Goal: Task Accomplishment & Management: Use online tool/utility

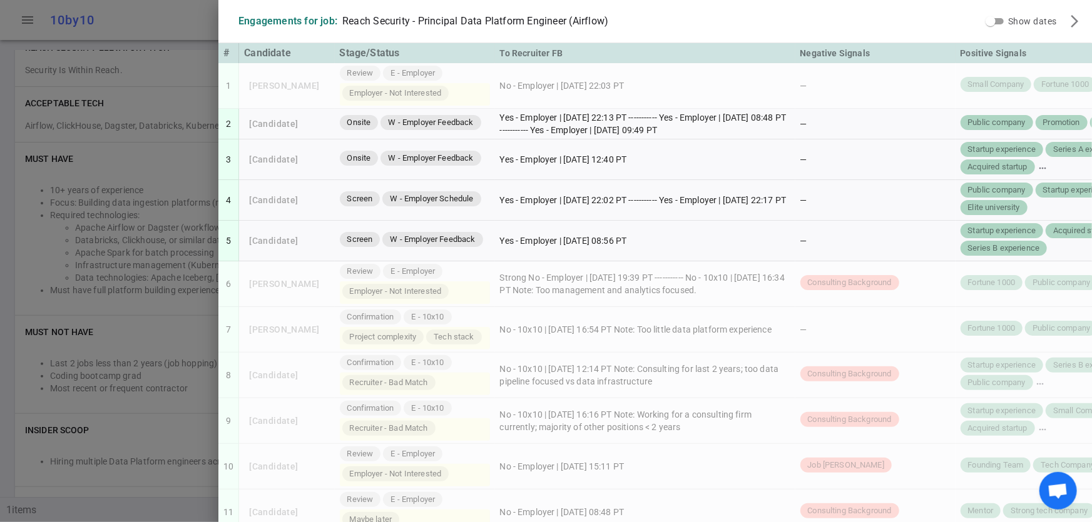
scroll to position [555, 0]
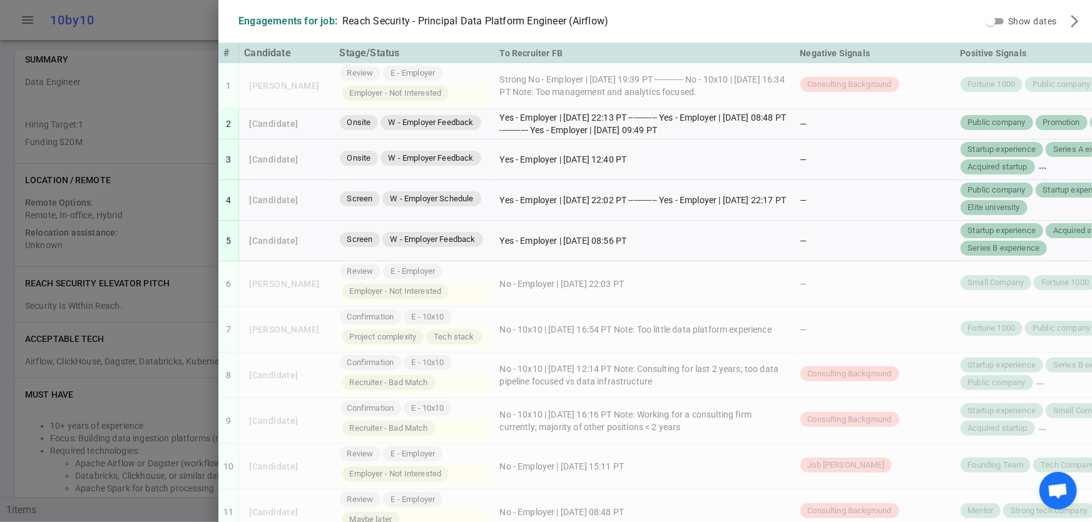
scroll to position [555, 0]
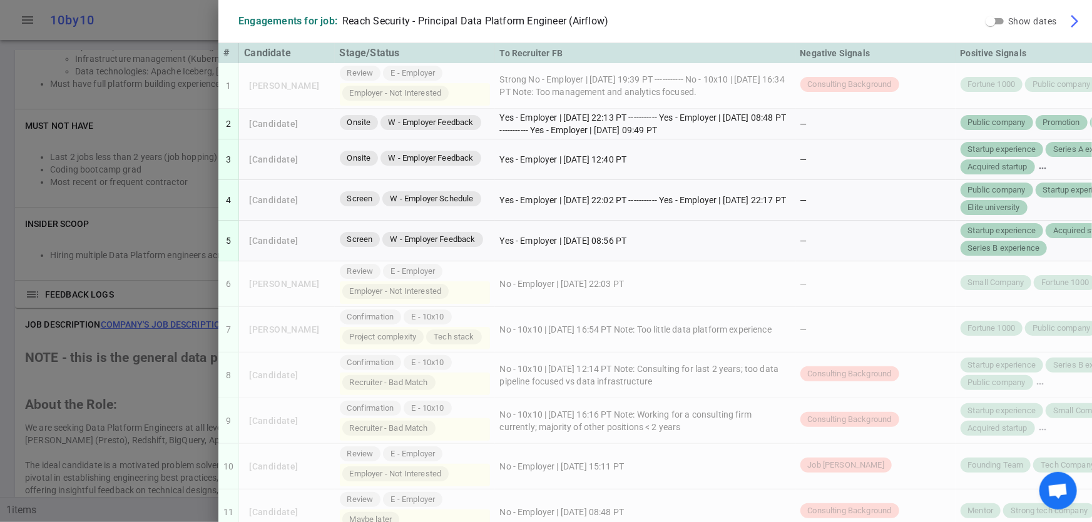
click at [1068, 20] on span "arrow_forward_ios" at bounding box center [1074, 21] width 15 height 15
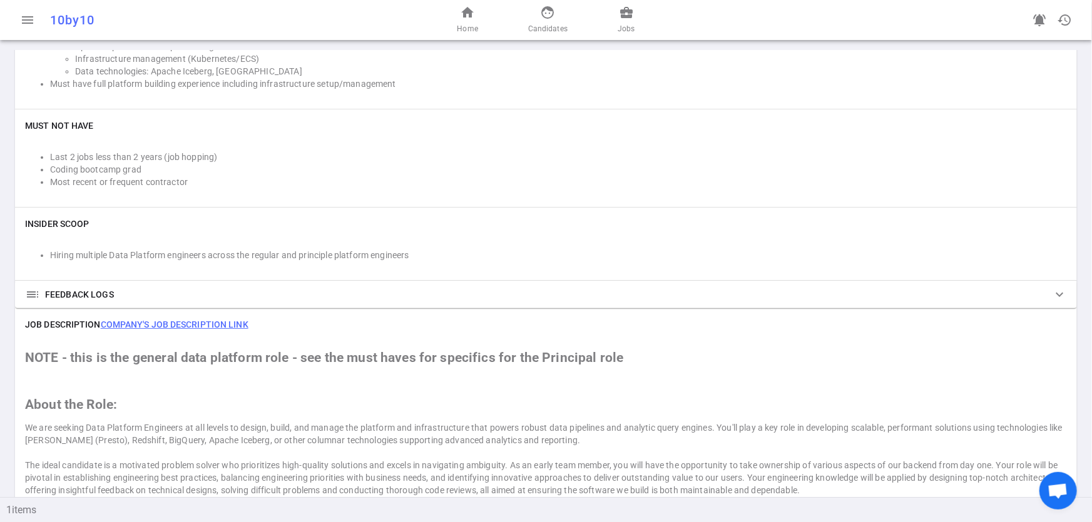
scroll to position [0, 0]
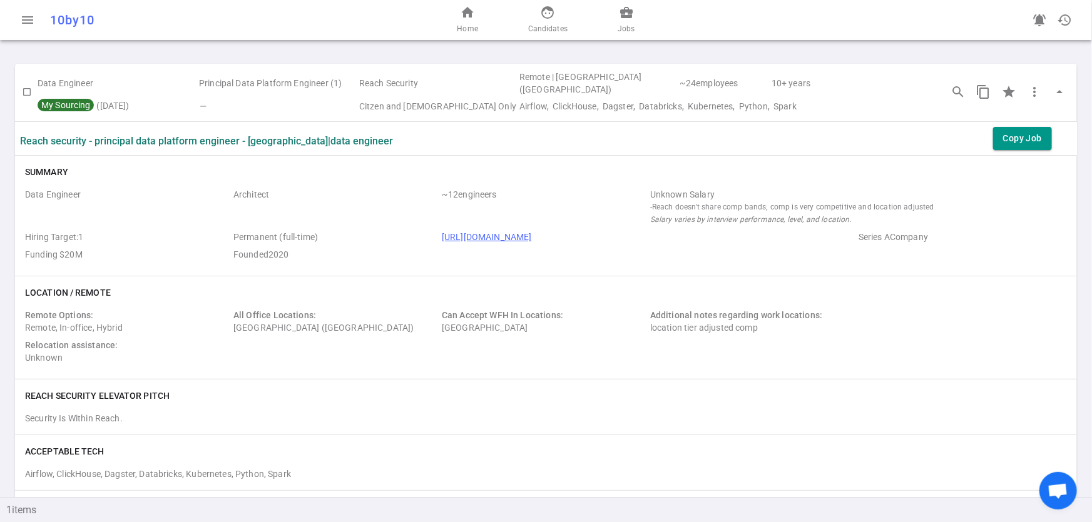
click at [615, 26] on div "home Home face Candidates business_center Jobs" at bounding box center [546, 20] width 354 height 40
click at [626, 29] on span "Jobs" at bounding box center [625, 29] width 17 height 13
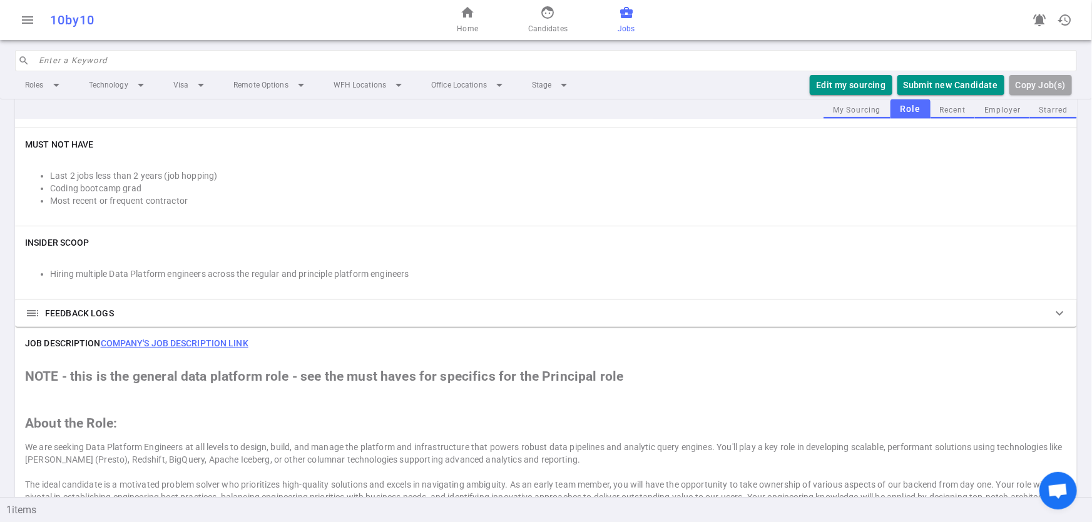
scroll to position [661, 0]
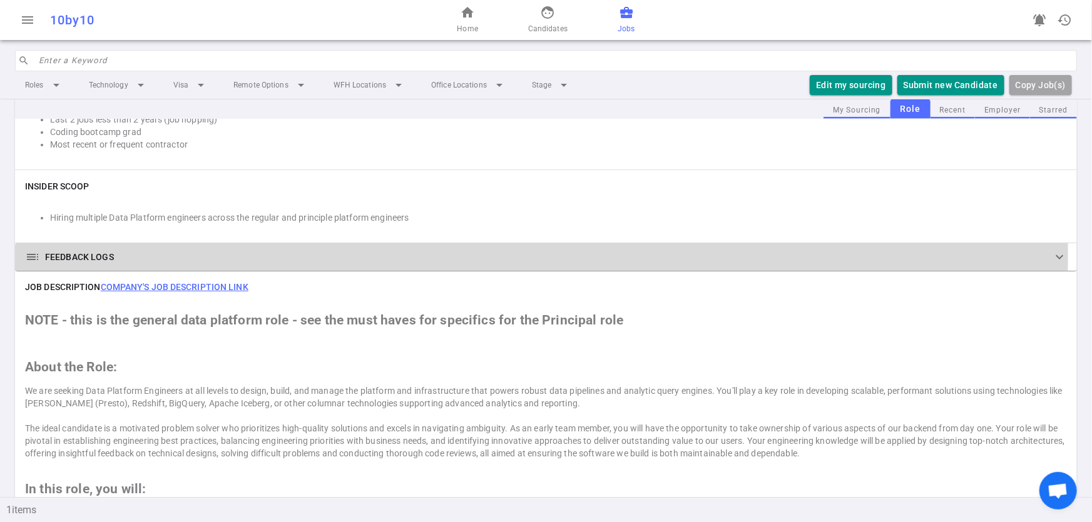
click at [34, 253] on span "toc" at bounding box center [32, 257] width 15 height 15
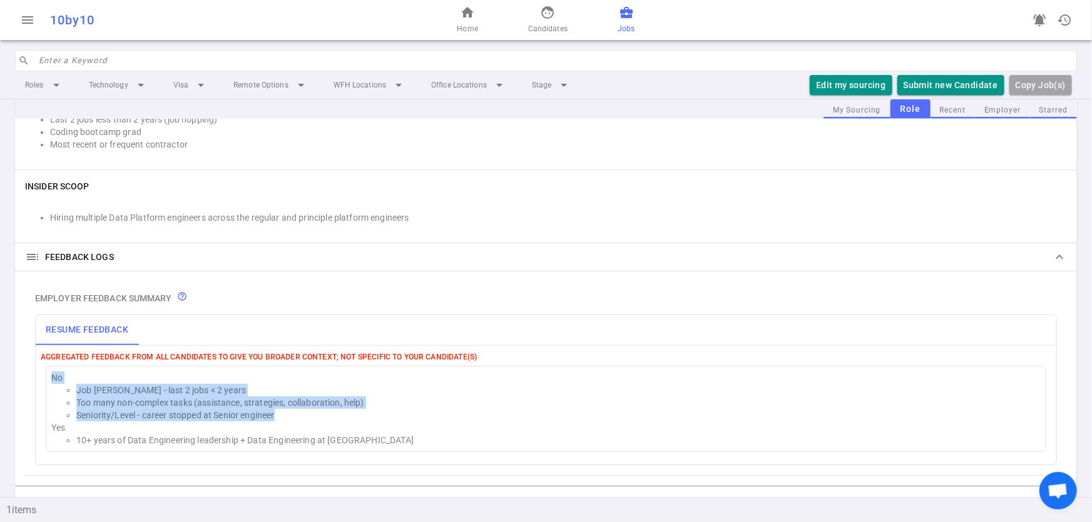
drag, startPoint x: 303, startPoint y: 419, endPoint x: 45, endPoint y: 374, distance: 262.3
click at [46, 374] on div "No Job hopper - last 2 jobs < 2 years Too many non-complex tasks (assistance, s…" at bounding box center [546, 409] width 1000 height 86
copy div "No Job hopper - last 2 jobs < 2 years Too many non-complex tasks (assistance, s…"
